Goal: Task Accomplishment & Management: Manage account settings

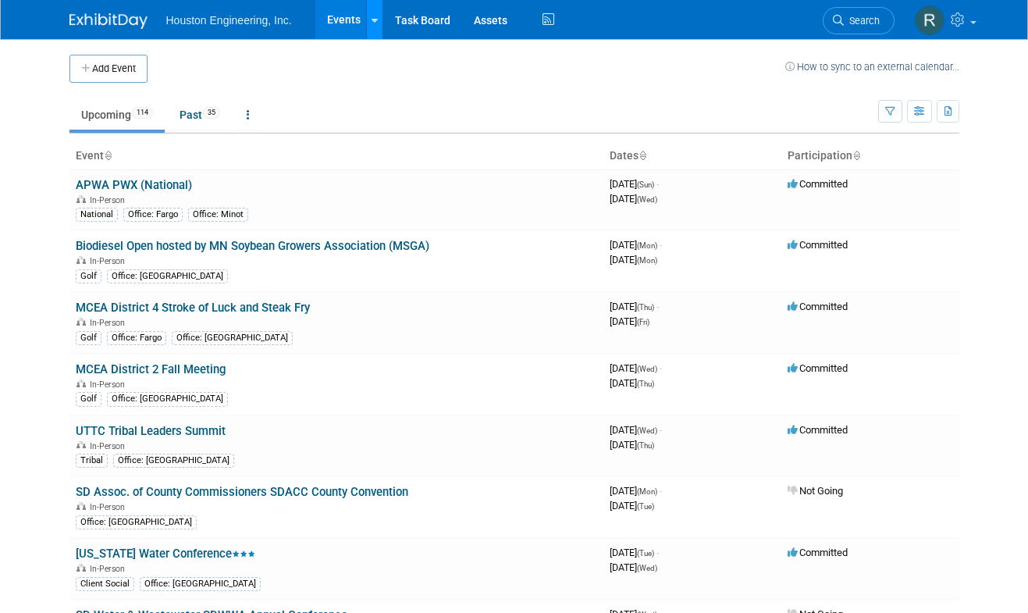
click at [372, 12] on div at bounding box center [375, 20] width 6 height 16
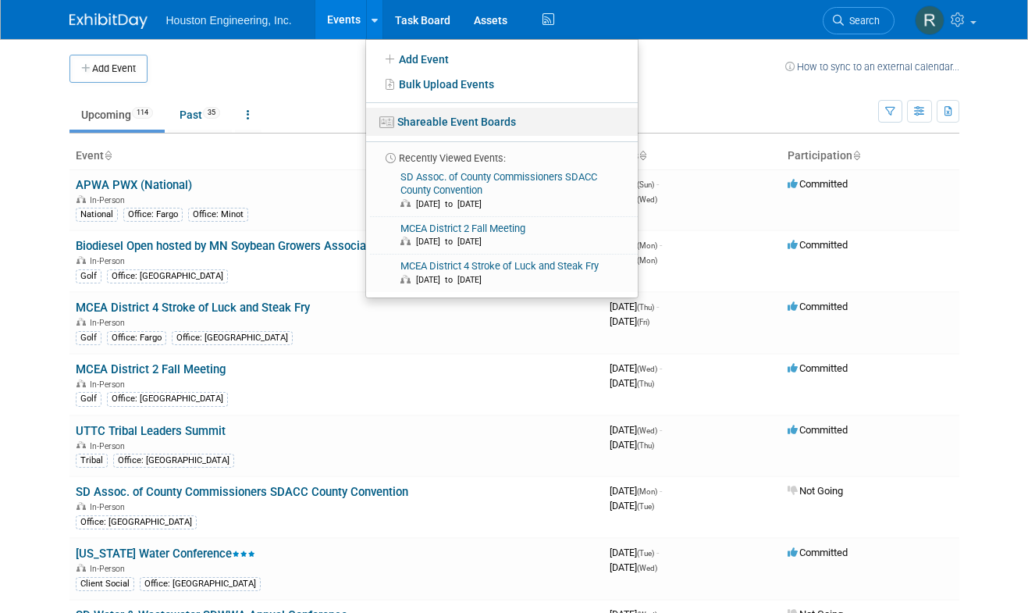
click at [439, 121] on link "Shareable Event Boards" at bounding box center [502, 122] width 272 height 28
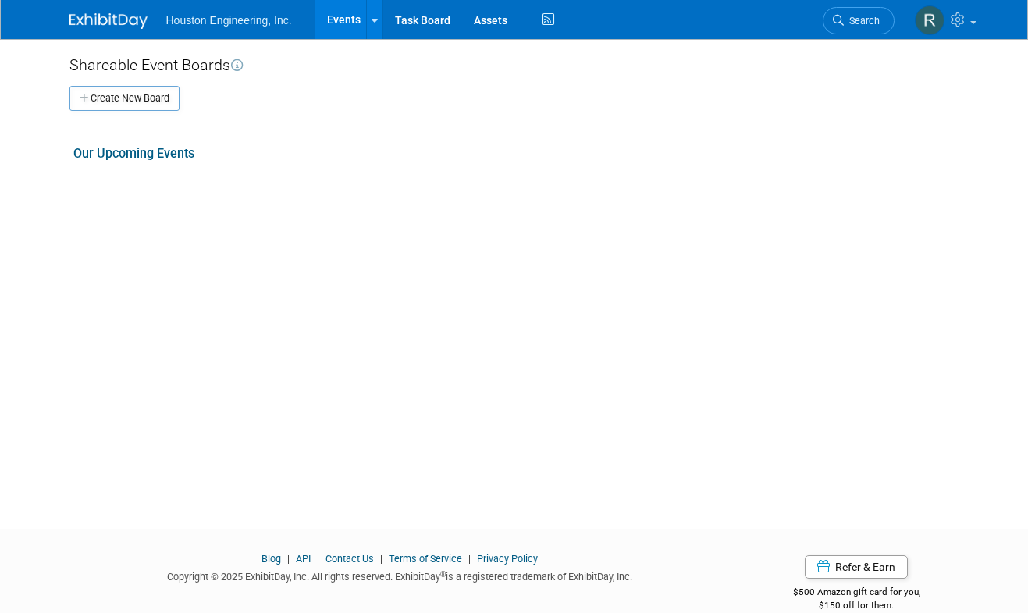
click at [215, 23] on span "Houston Engineering, Inc." at bounding box center [229, 20] width 126 height 12
click at [421, 30] on link "Task Board" at bounding box center [422, 19] width 79 height 39
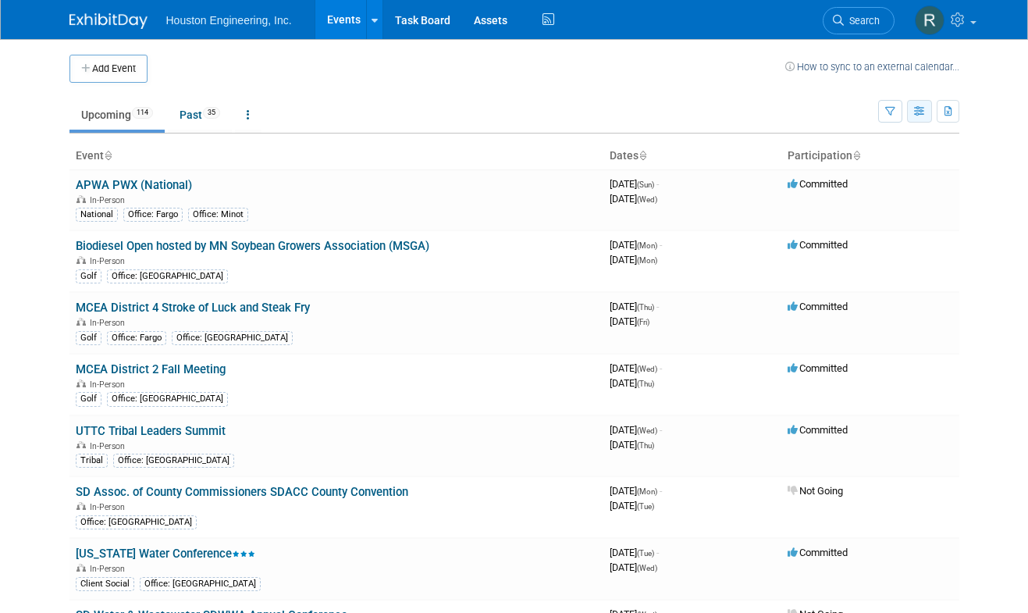
click at [920, 115] on icon "button" at bounding box center [920, 112] width 12 height 10
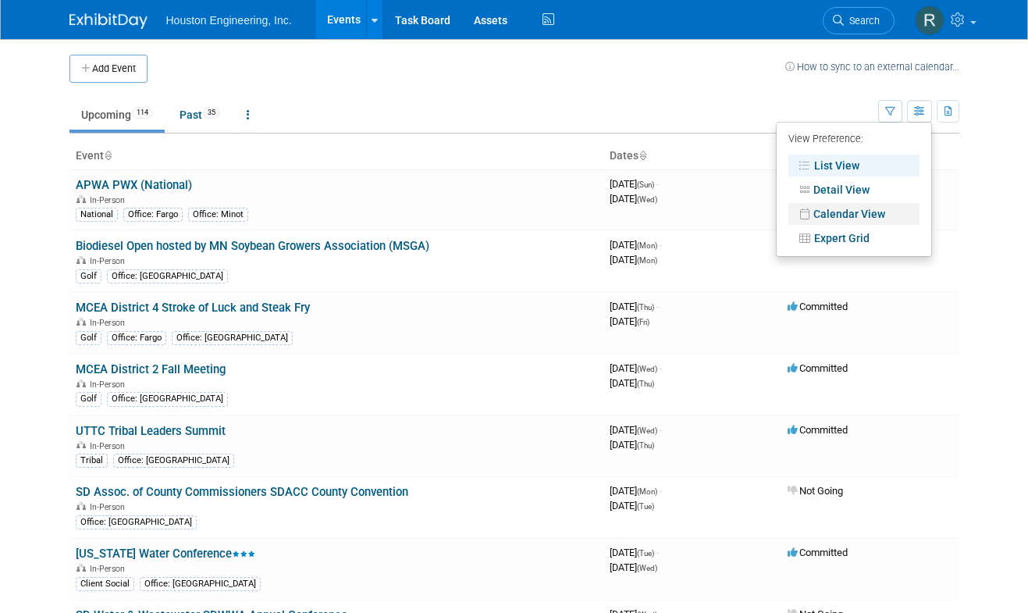
click at [876, 203] on link "Calendar View" at bounding box center [854, 214] width 131 height 22
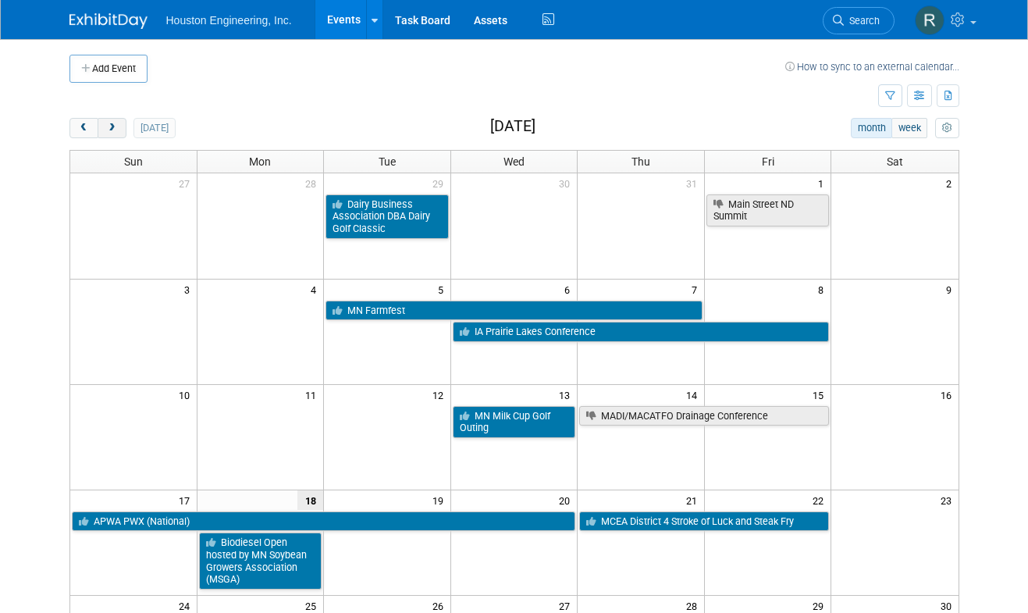
click at [112, 130] on span "next" at bounding box center [112, 128] width 12 height 10
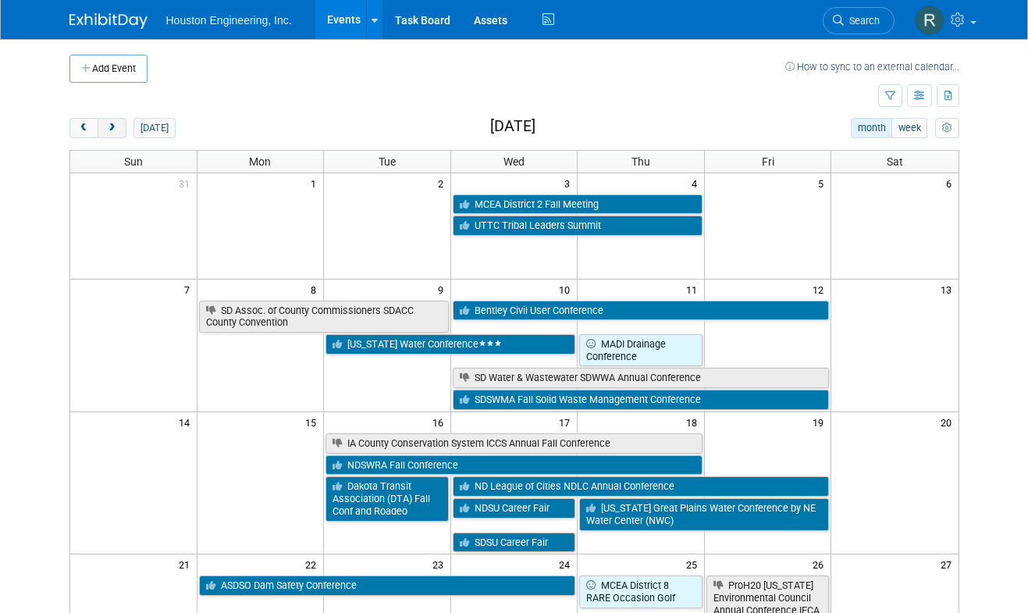
click at [112, 130] on span "next" at bounding box center [112, 128] width 12 height 10
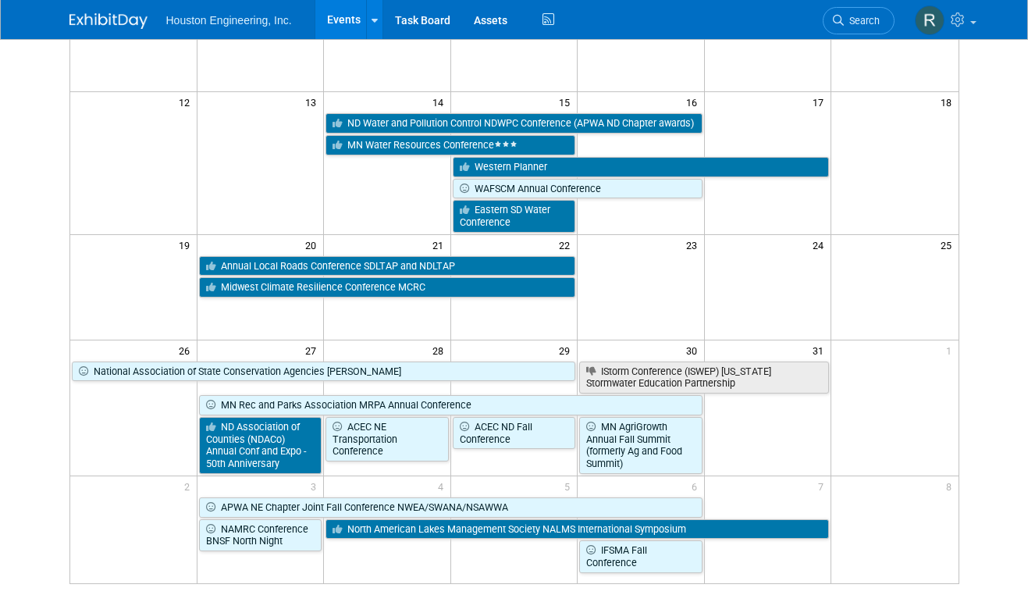
scroll to position [390, 0]
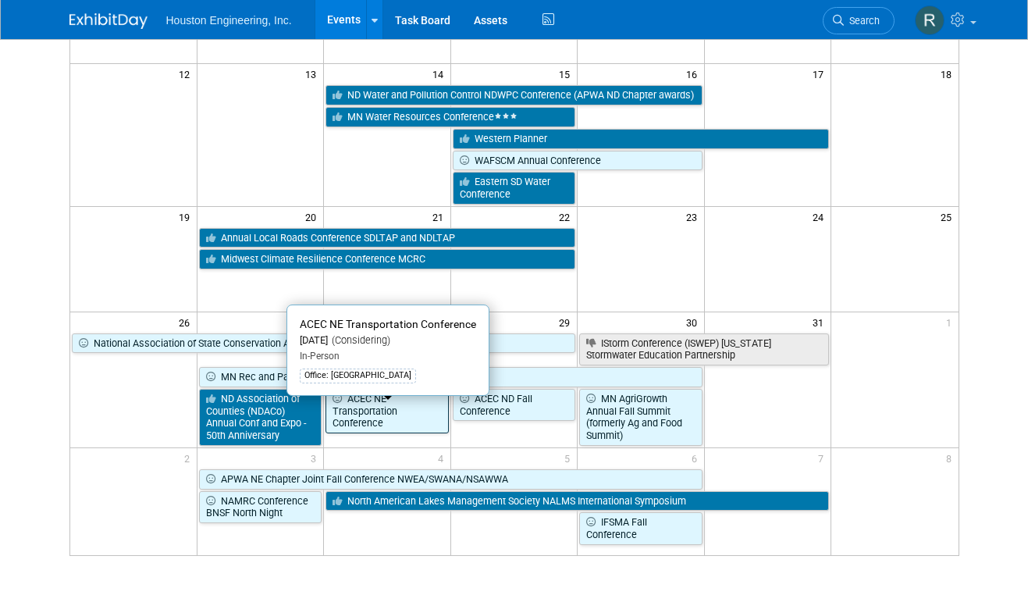
click at [364, 417] on link "ACEC NE Transportation Conference" at bounding box center [387, 411] width 123 height 45
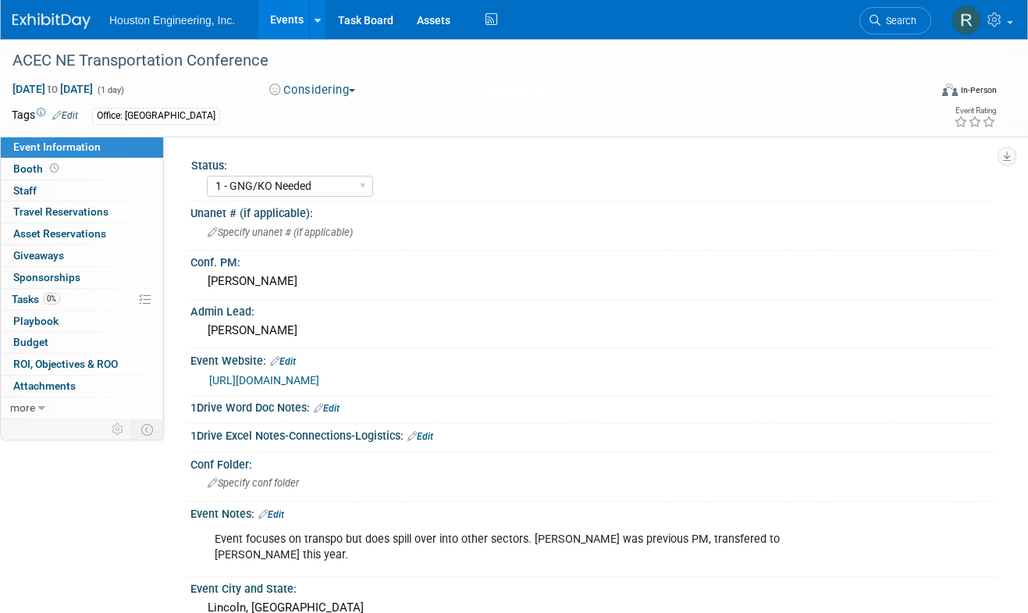
select select "1 - GNG/KO Needed"
select select "No"
select select "Multi-sector/Any/All"
